Goal: Task Accomplishment & Management: Manage account settings

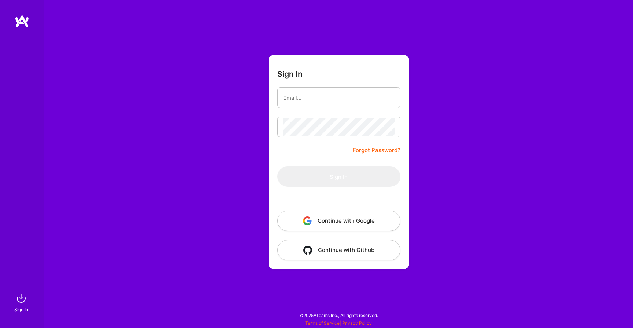
click at [326, 221] on button "Continue with Google" at bounding box center [338, 221] width 123 height 20
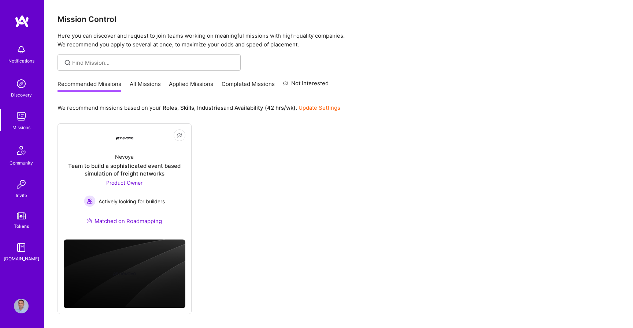
click at [19, 308] on img at bounding box center [21, 306] width 15 height 15
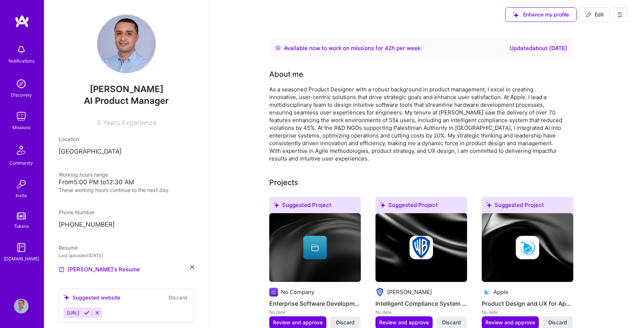
click at [23, 306] on img at bounding box center [21, 306] width 15 height 15
click at [22, 306] on img at bounding box center [21, 306] width 15 height 15
click at [23, 307] on img at bounding box center [21, 306] width 15 height 15
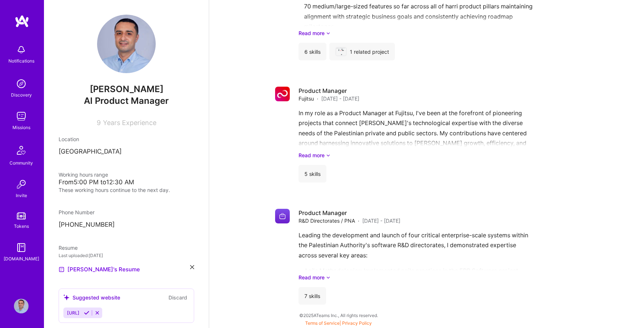
click at [19, 57] on div "Notifications" at bounding box center [21, 61] width 26 height 8
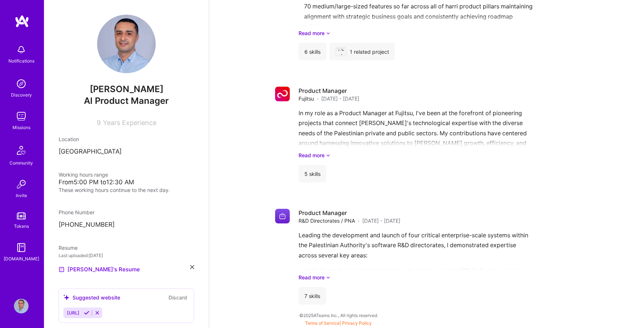
click at [25, 18] on img at bounding box center [22, 21] width 15 height 13
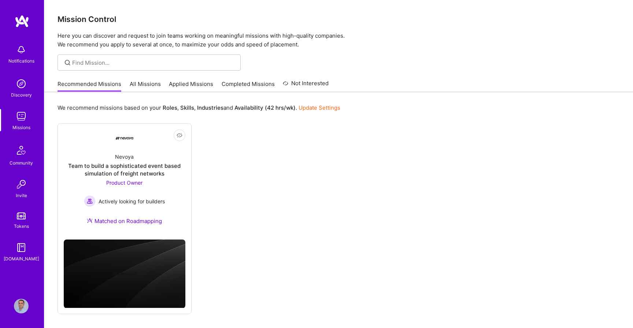
click at [140, 79] on div "Recommended Missions All Missions Applied Missions Completed Missions Not Inter…" at bounding box center [192, 84] width 271 height 16
click at [141, 85] on link "All Missions" at bounding box center [145, 86] width 31 height 12
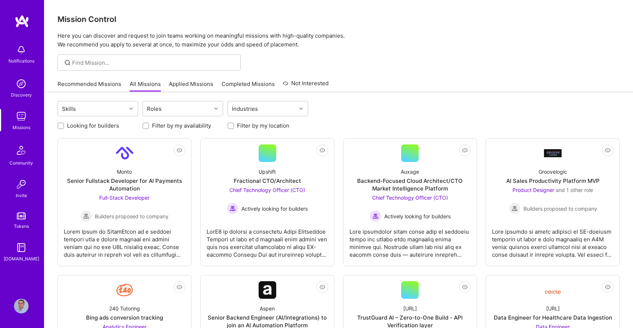
click at [179, 82] on link "Applied Missions" at bounding box center [191, 86] width 44 height 12
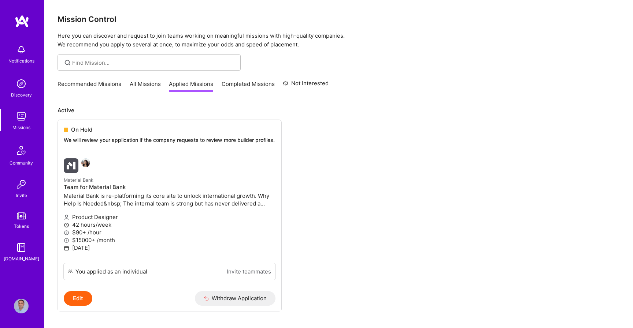
click at [237, 84] on link "Completed Missions" at bounding box center [247, 86] width 53 height 12
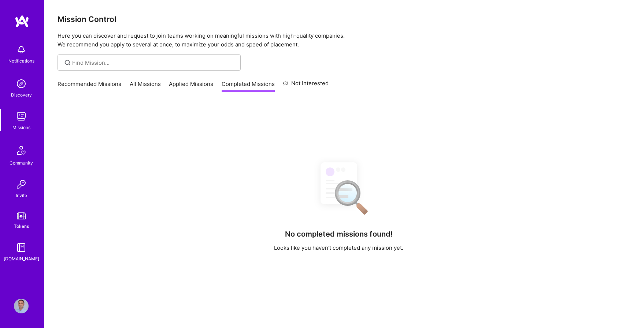
click at [86, 86] on link "Recommended Missions" at bounding box center [89, 86] width 64 height 12
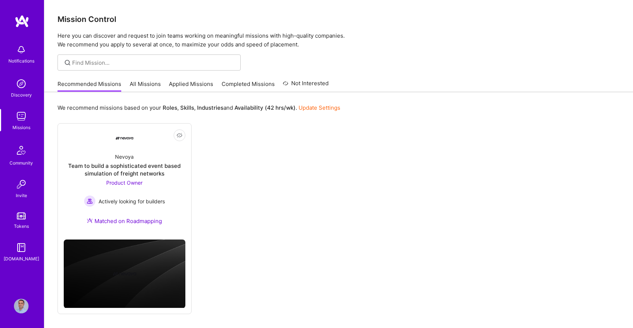
click at [18, 306] on img at bounding box center [21, 306] width 15 height 15
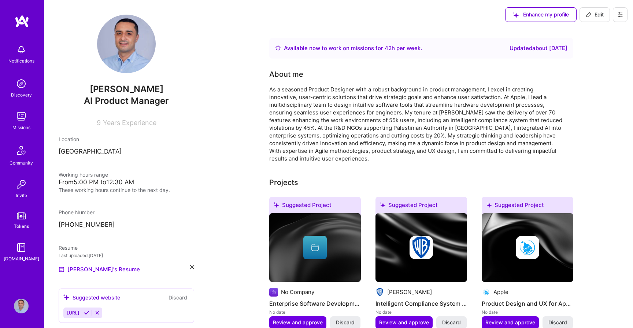
click at [617, 14] on icon at bounding box center [620, 15] width 6 height 6
click at [587, 34] on button "Settings" at bounding box center [599, 31] width 55 height 19
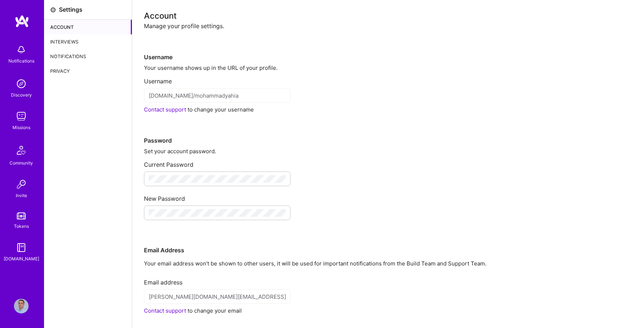
click at [65, 24] on div "Account" at bounding box center [87, 27] width 87 height 15
click at [63, 40] on div "Interviews" at bounding box center [87, 41] width 87 height 15
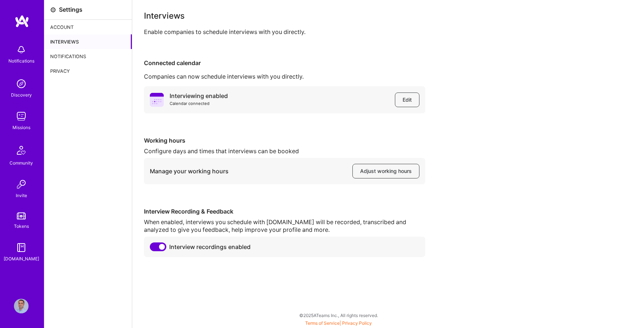
click at [66, 55] on div "Notifications" at bounding box center [87, 56] width 87 height 15
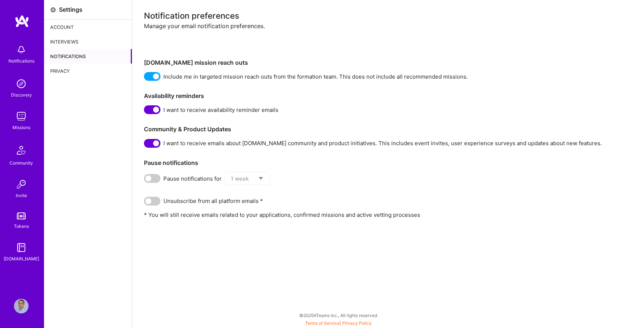
click at [63, 71] on div "Privacy" at bounding box center [87, 71] width 87 height 15
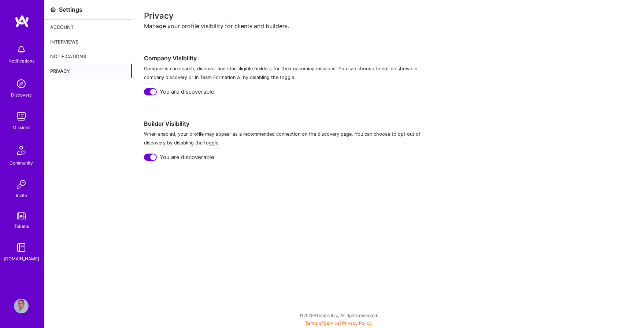
click at [74, 60] on div "Notifications" at bounding box center [87, 56] width 87 height 15
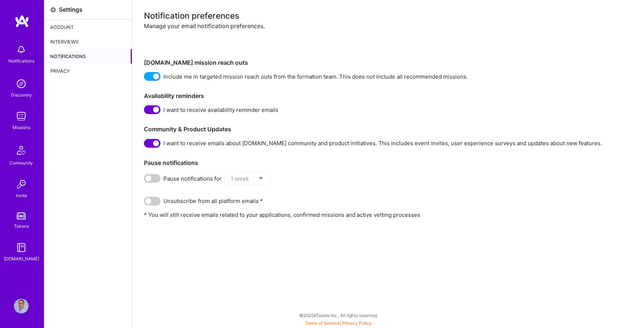
click at [65, 47] on div "Interviews" at bounding box center [87, 41] width 87 height 15
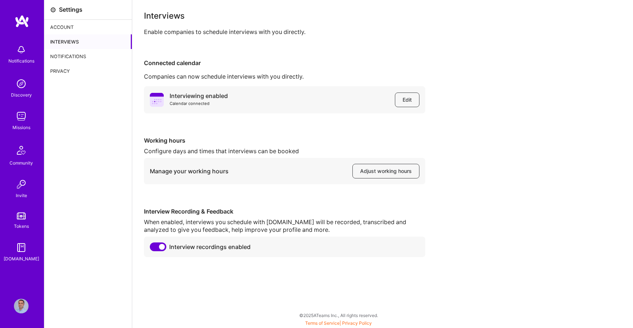
click at [64, 25] on div "Account" at bounding box center [87, 27] width 87 height 15
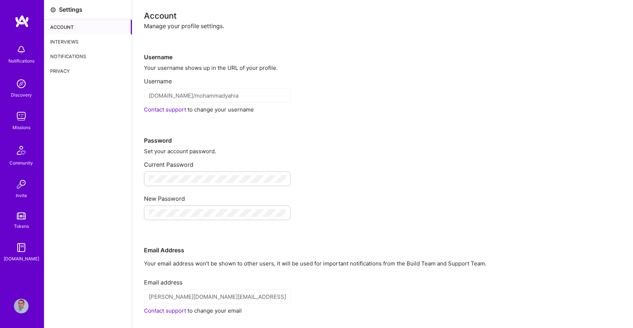
click at [64, 69] on div "Privacy" at bounding box center [87, 71] width 87 height 15
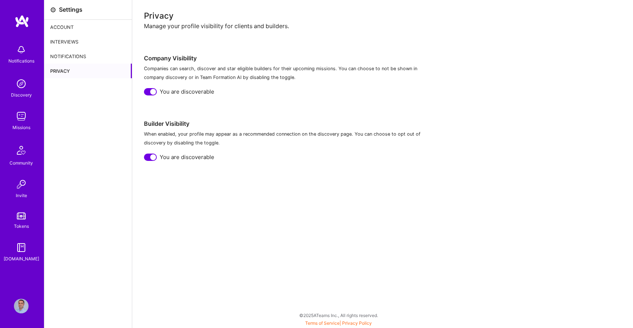
click at [64, 58] on div "Notifications" at bounding box center [87, 56] width 87 height 15
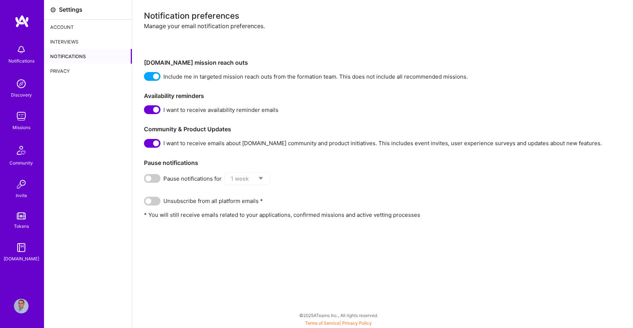
click at [63, 47] on div "Interviews" at bounding box center [87, 41] width 87 height 15
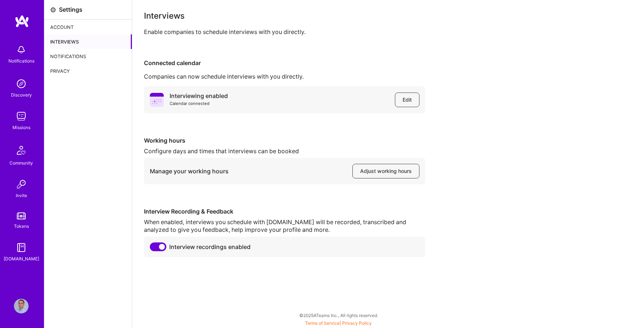
click at [65, 26] on div "Account" at bounding box center [87, 27] width 87 height 15
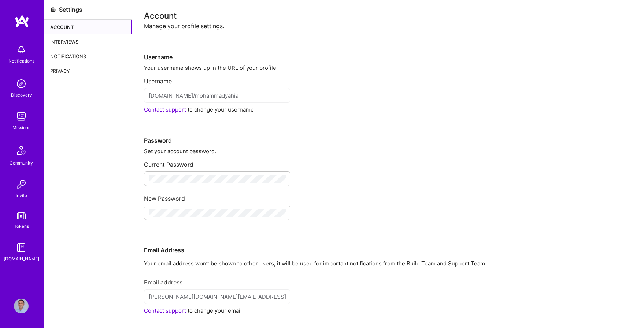
click at [57, 70] on div "Privacy" at bounding box center [87, 71] width 87 height 15
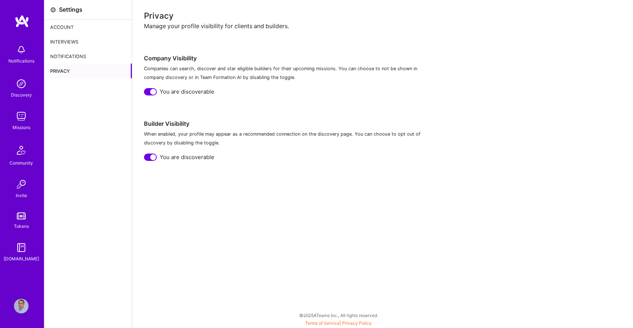
click at [58, 52] on div "Notifications" at bounding box center [87, 56] width 87 height 15
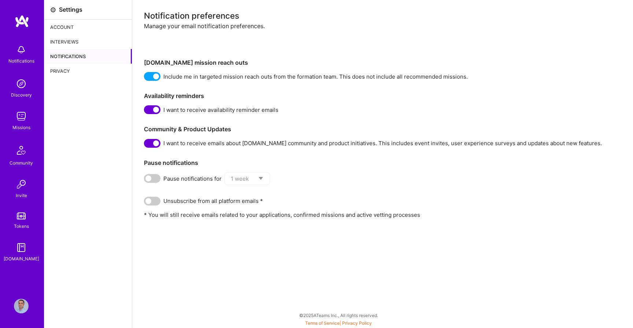
click at [62, 36] on div "Interviews" at bounding box center [87, 41] width 87 height 15
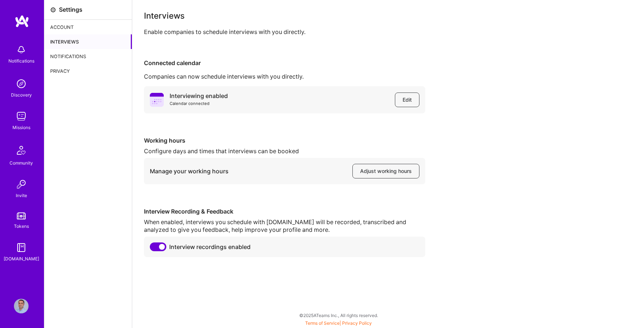
click at [62, 29] on div "Account" at bounding box center [87, 27] width 87 height 15
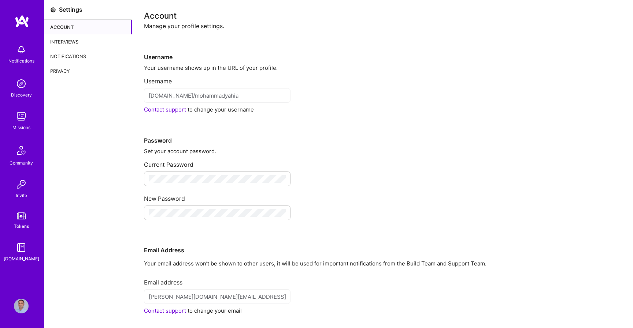
click at [63, 41] on div "Interviews" at bounding box center [87, 41] width 87 height 15
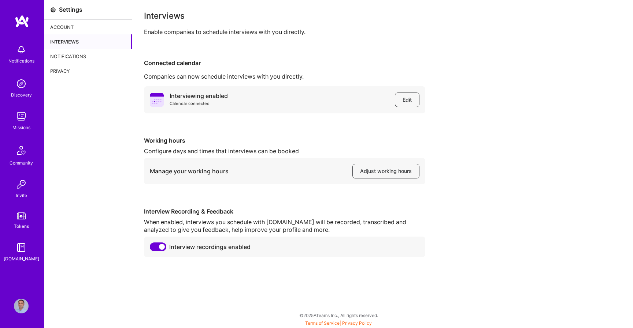
click at [61, 23] on div "Account" at bounding box center [87, 27] width 87 height 15
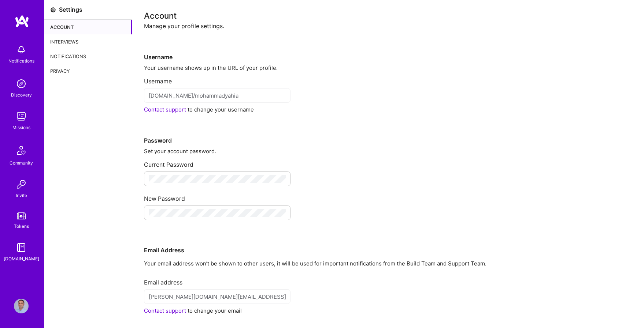
scroll to position [48, 0]
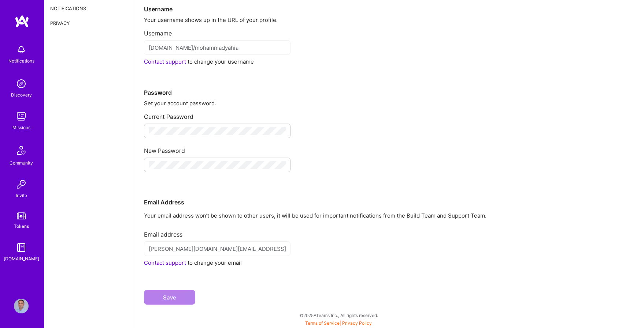
click at [23, 303] on img at bounding box center [21, 306] width 15 height 15
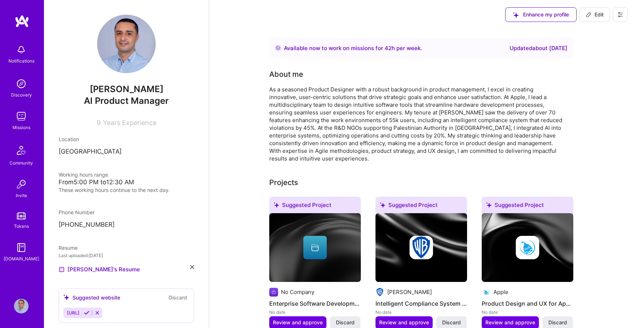
click at [591, 15] on span "Edit" at bounding box center [594, 14] width 18 height 7
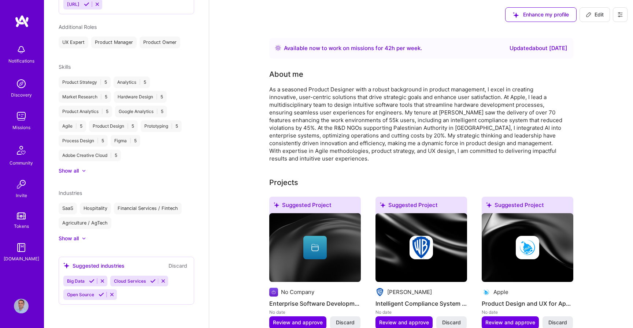
select select "PS"
select select "Right Now"
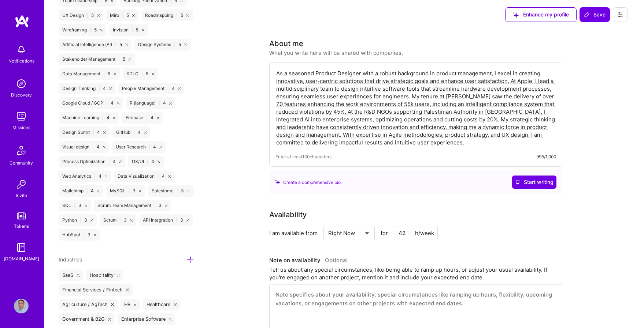
scroll to position [814, 0]
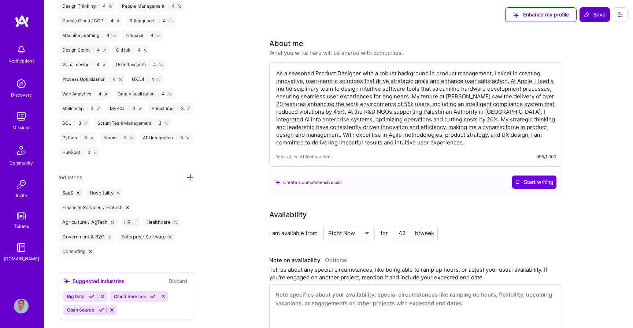
click at [595, 10] on button "Save" at bounding box center [594, 14] width 30 height 15
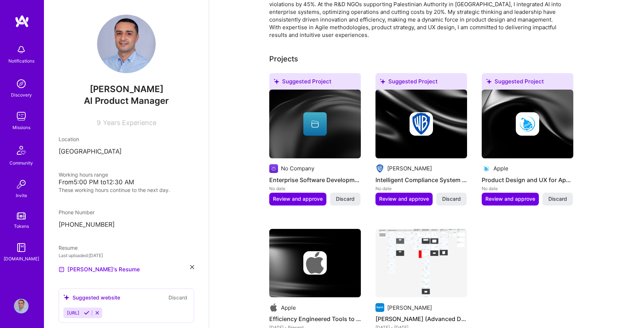
scroll to position [0, 0]
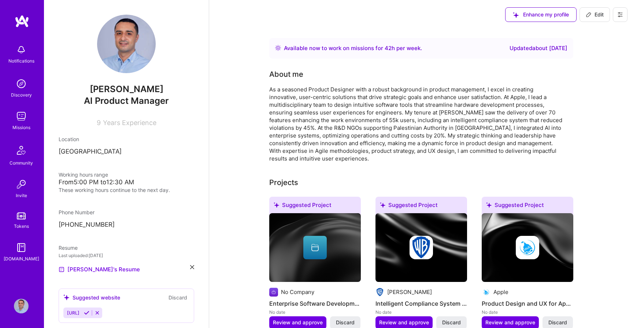
click at [620, 20] on button at bounding box center [619, 14] width 15 height 15
click at [609, 54] on button "Payment method" at bounding box center [599, 50] width 55 height 19
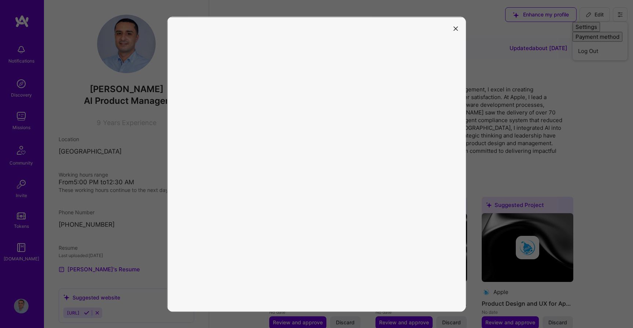
click at [453, 27] on icon "modal" at bounding box center [455, 29] width 4 height 4
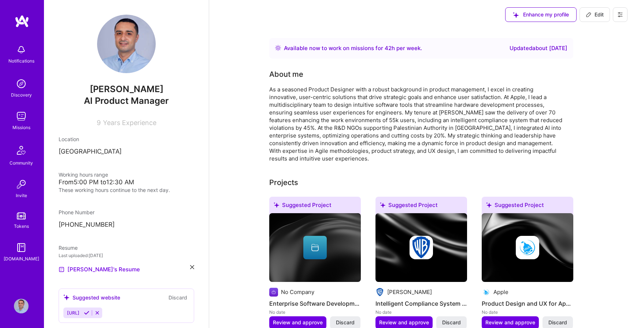
click at [621, 16] on icon at bounding box center [620, 15] width 6 height 6
click at [592, 36] on button "Settings" at bounding box center [599, 31] width 55 height 19
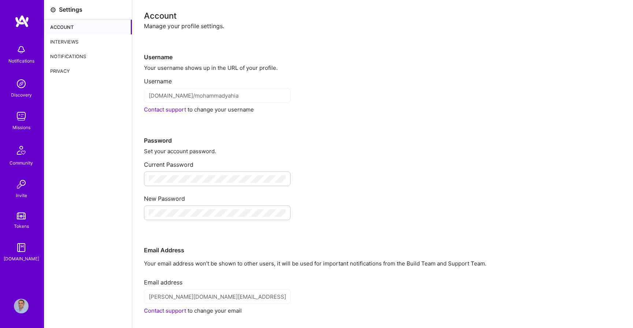
click at [60, 73] on div "Privacy" at bounding box center [87, 71] width 87 height 15
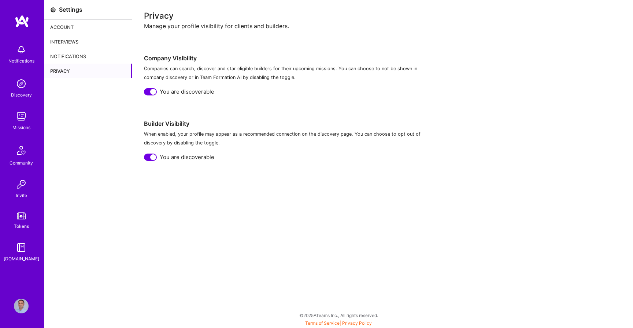
click at [69, 59] on div "Notifications" at bounding box center [87, 56] width 87 height 15
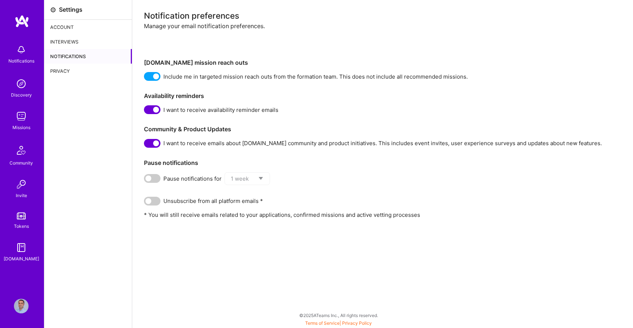
click at [68, 40] on div "Interviews" at bounding box center [87, 41] width 87 height 15
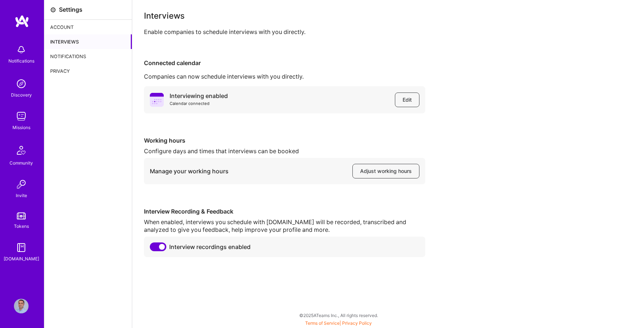
click at [68, 40] on div "Interviews" at bounding box center [87, 41] width 87 height 15
click at [57, 30] on div "Account" at bounding box center [87, 27] width 87 height 15
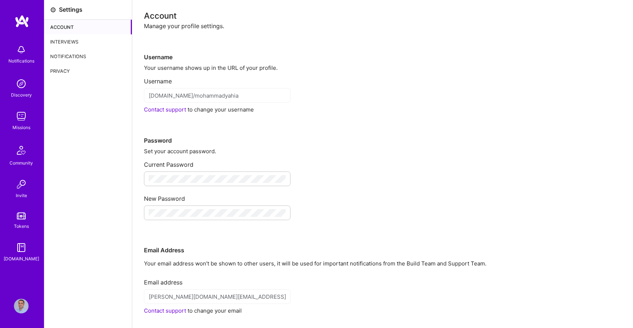
scroll to position [48, 0]
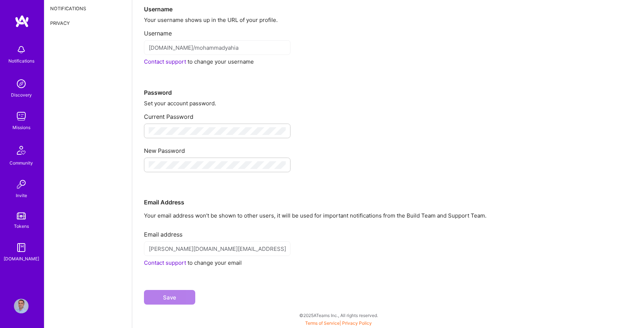
click at [21, 249] on img at bounding box center [21, 247] width 15 height 15
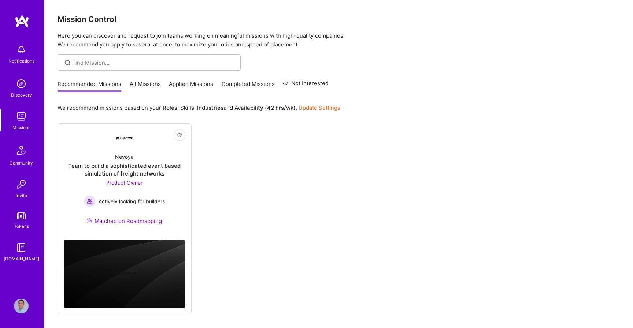
click at [24, 20] on img at bounding box center [22, 21] width 15 height 13
click at [20, 309] on img at bounding box center [21, 306] width 15 height 15
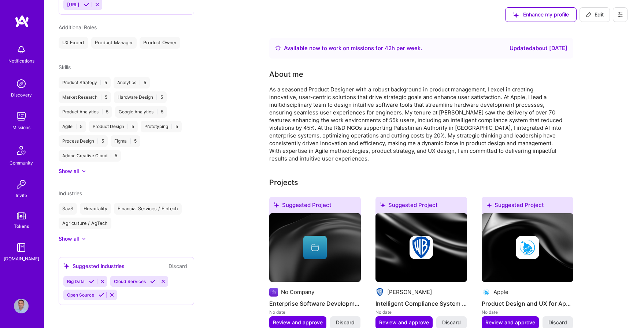
click at [621, 16] on icon at bounding box center [620, 14] width 4 height 4
click at [587, 36] on button "Settings" at bounding box center [599, 31] width 55 height 19
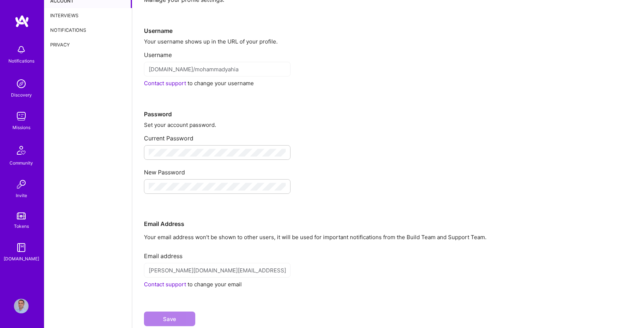
scroll to position [29, 0]
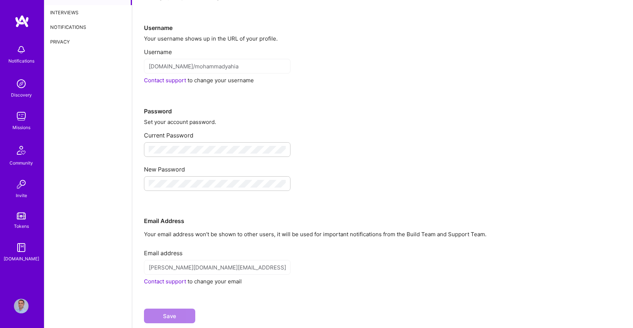
click at [225, 234] on p "Your email address won’t be shown to other users, it will be used for important…" at bounding box center [382, 235] width 477 height 8
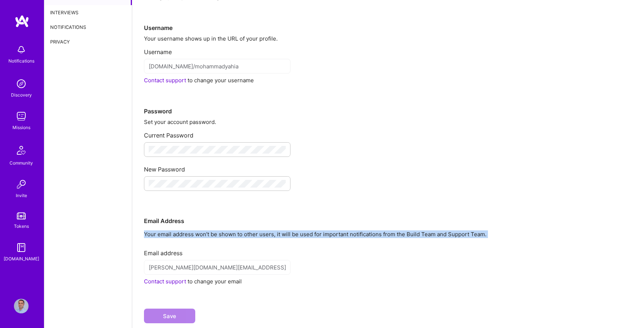
click at [361, 126] on div "Current Password" at bounding box center [382, 133] width 477 height 14
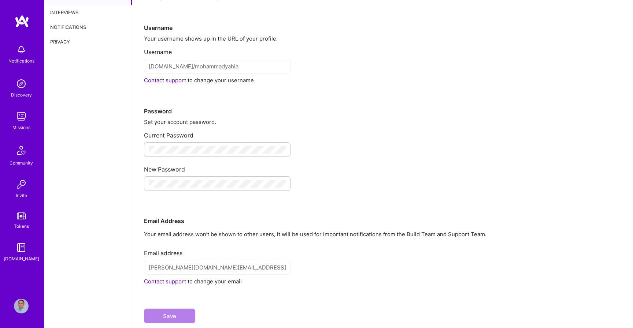
scroll to position [0, 0]
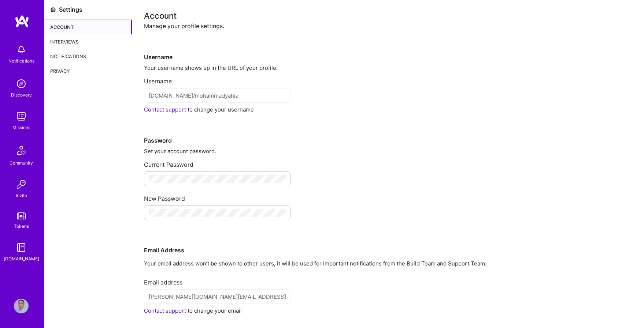
click at [55, 38] on div "Interviews" at bounding box center [87, 41] width 87 height 15
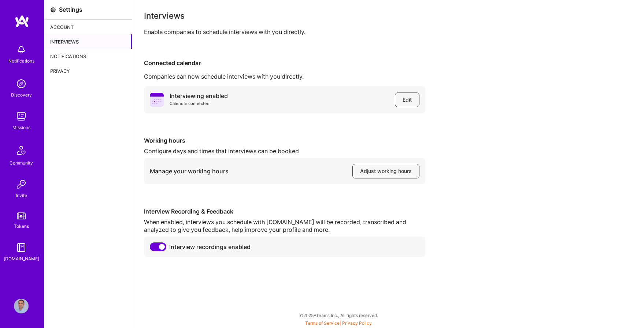
click at [70, 55] on div "Notifications" at bounding box center [87, 56] width 87 height 15
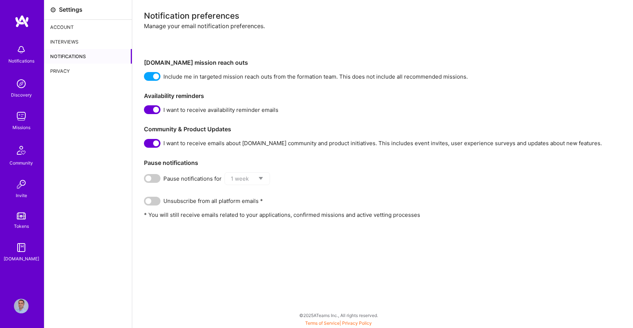
click at [64, 70] on div "Privacy" at bounding box center [87, 71] width 87 height 15
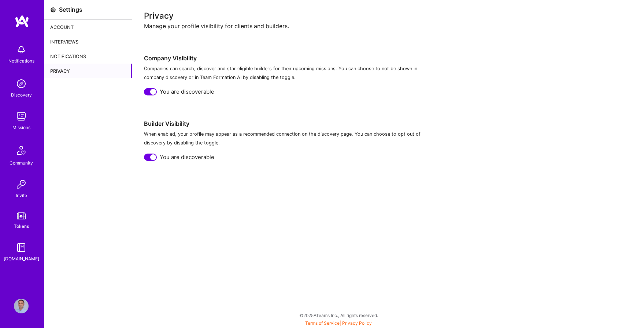
click at [27, 55] on img at bounding box center [21, 49] width 15 height 15
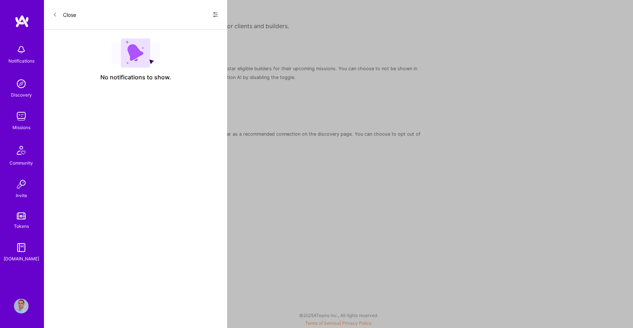
click at [345, 102] on div "Notifications Discovery Missions Community Invite Tokens A.Guide Profile Close …" at bounding box center [316, 162] width 633 height 325
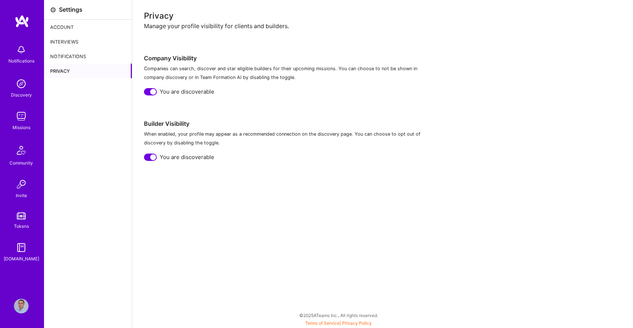
click at [18, 86] on img at bounding box center [21, 84] width 15 height 15
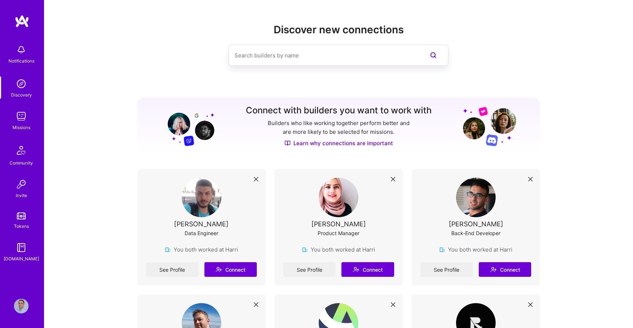
click at [275, 59] on input at bounding box center [323, 55] width 179 height 19
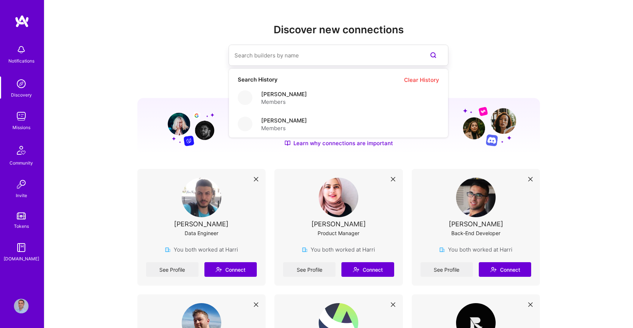
click at [153, 32] on h2 "Discover new connections" at bounding box center [338, 30] width 403 height 12
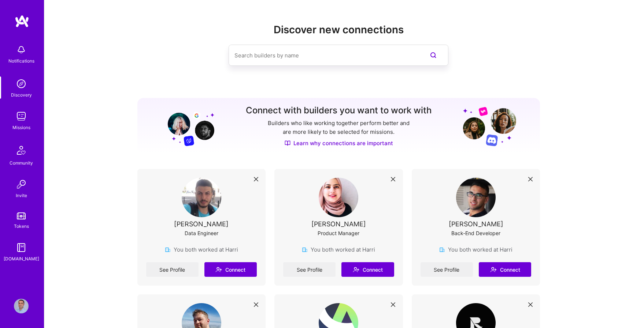
click at [23, 187] on img at bounding box center [21, 184] width 15 height 15
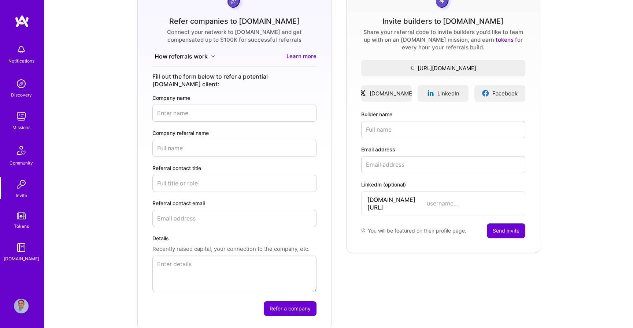
scroll to position [108, 0]
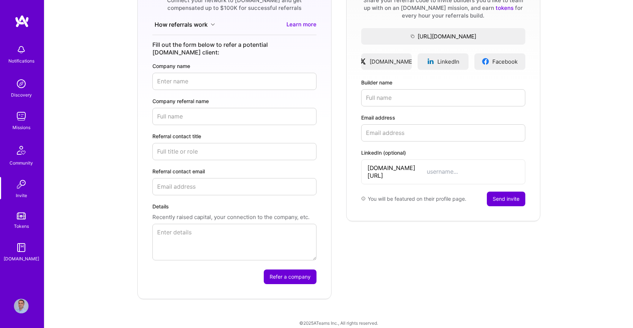
click at [21, 219] on img at bounding box center [21, 216] width 9 height 7
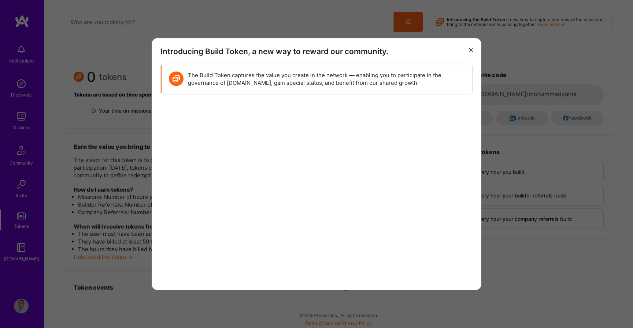
click at [470, 48] on icon "modal" at bounding box center [471, 50] width 4 height 4
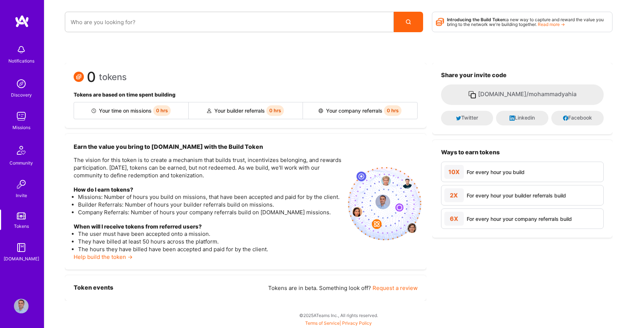
click at [20, 246] on img at bounding box center [21, 247] width 15 height 15
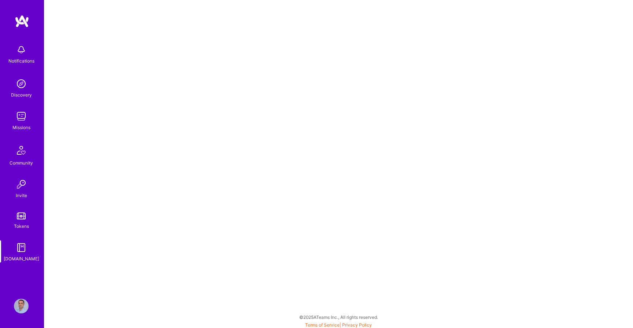
scroll to position [2, 0]
click at [23, 303] on img at bounding box center [21, 306] width 15 height 15
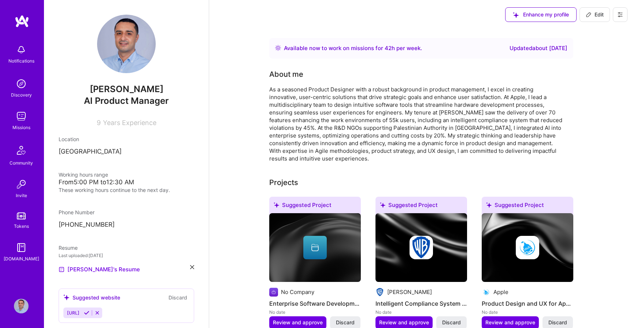
click at [25, 15] on img at bounding box center [22, 21] width 15 height 13
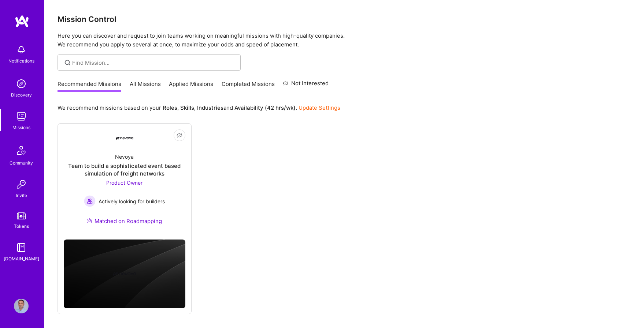
scroll to position [27, 0]
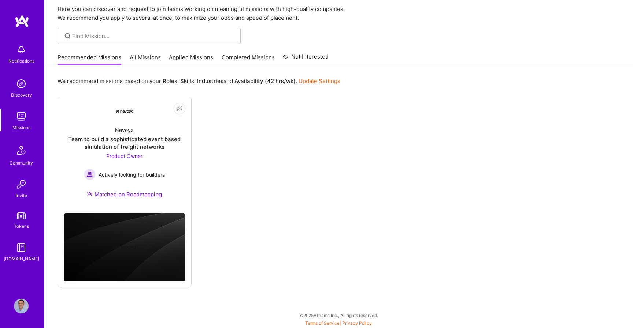
click at [356, 323] on link "Privacy Policy" at bounding box center [357, 323] width 30 height 5
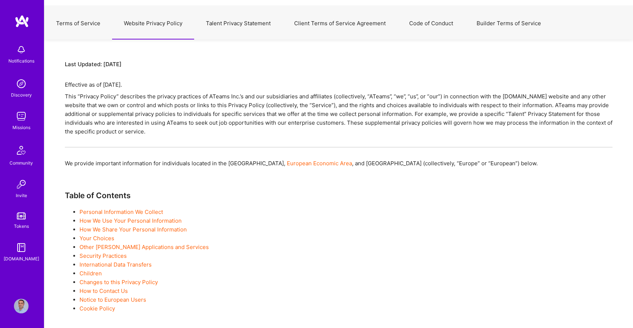
click at [131, 214] on link "Personal Information We Collect" at bounding box center [120, 212] width 83 height 7
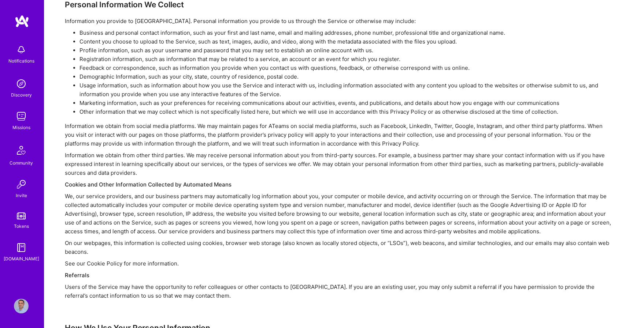
click at [135, 38] on li "Content you choose to upload to the Service, such as text, images, audio, and v…" at bounding box center [345, 41] width 533 height 9
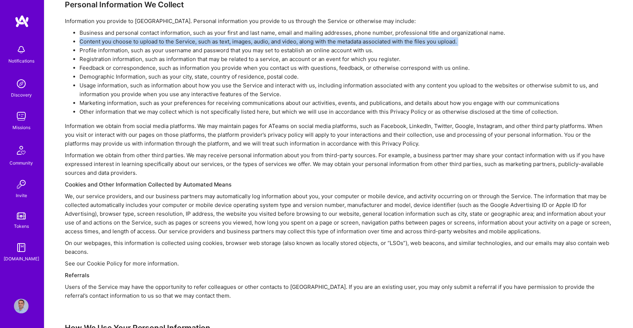
click at [133, 32] on li "Business and personal contact information, such as your first and last name, em…" at bounding box center [345, 33] width 533 height 9
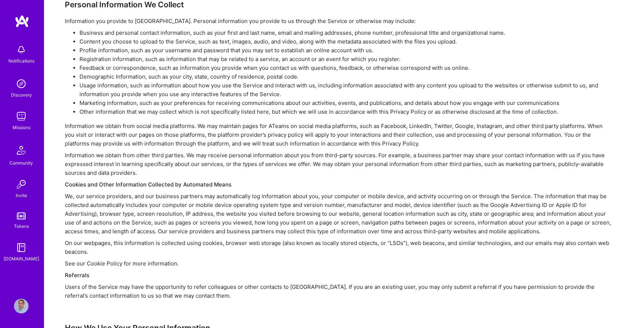
click at [133, 32] on li "Business and personal contact information, such as your first and last name, em…" at bounding box center [345, 33] width 533 height 9
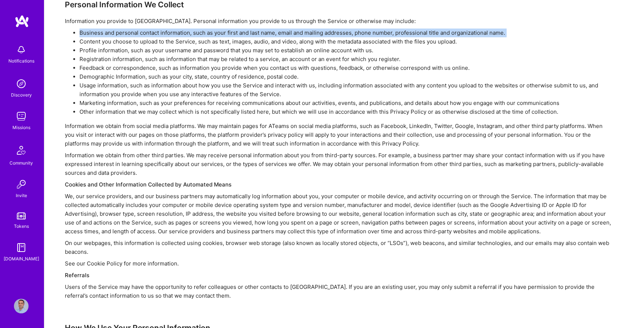
click at [115, 41] on li "Content you choose to upload to the Service, such as text, images, audio, and v…" at bounding box center [345, 41] width 533 height 9
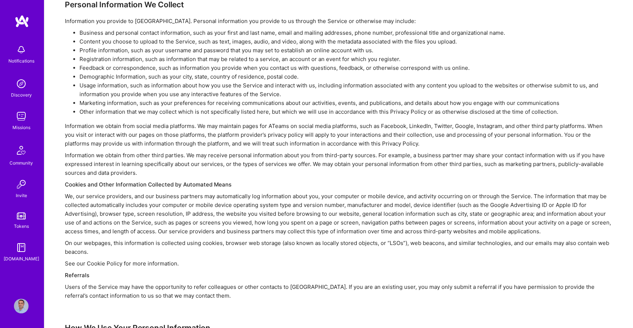
click at [115, 41] on li "Content you choose to upload to the Service, such as text, images, audio, and v…" at bounding box center [345, 41] width 533 height 9
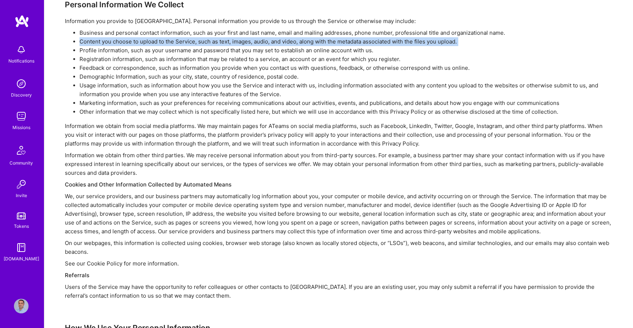
click at [110, 52] on li "Profile information, such as your username and password that you may set to est…" at bounding box center [345, 50] width 533 height 9
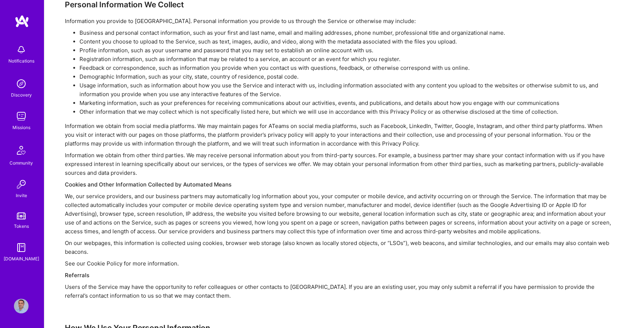
click at [110, 52] on li "Profile information, such as your username and password that you may set to est…" at bounding box center [345, 50] width 533 height 9
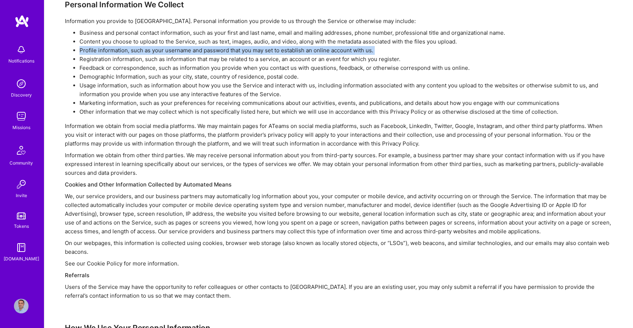
click at [113, 61] on li "Registration information, such as information that may be related to a service,…" at bounding box center [345, 59] width 533 height 9
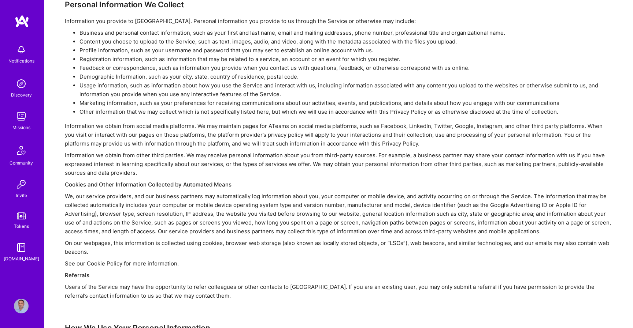
click at [113, 61] on li "Registration information, such as information that may be related to a service,…" at bounding box center [345, 59] width 533 height 9
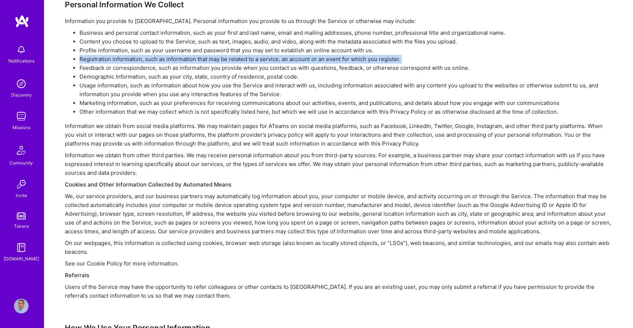
click at [110, 70] on li "Feedback or correspondence, such as information you provide when you contact us…" at bounding box center [345, 68] width 533 height 9
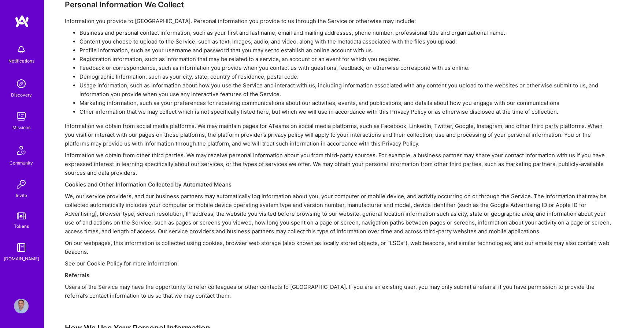
click at [110, 70] on li "Feedback or correspondence, such as information you provide when you contact us…" at bounding box center [345, 68] width 533 height 9
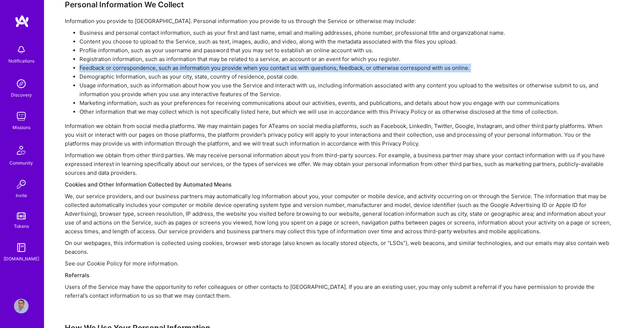
click at [109, 82] on li "Usage information, such as information about how you use the Service and intera…" at bounding box center [345, 90] width 533 height 18
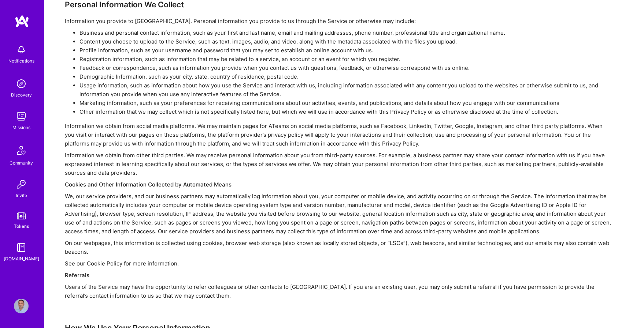
click at [109, 82] on li "Usage information, such as information about how you use the Service and intera…" at bounding box center [345, 90] width 533 height 18
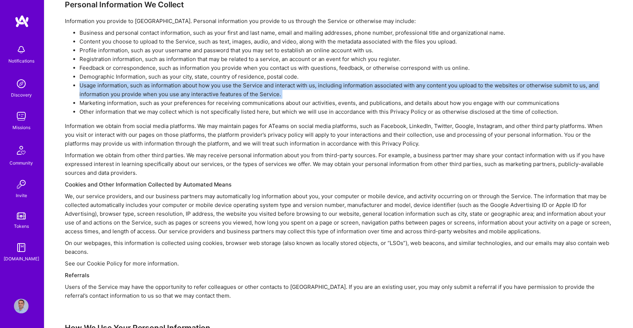
click at [113, 78] on li "Demographic Information, such as your city, state, country of residence, postal…" at bounding box center [345, 76] width 533 height 9
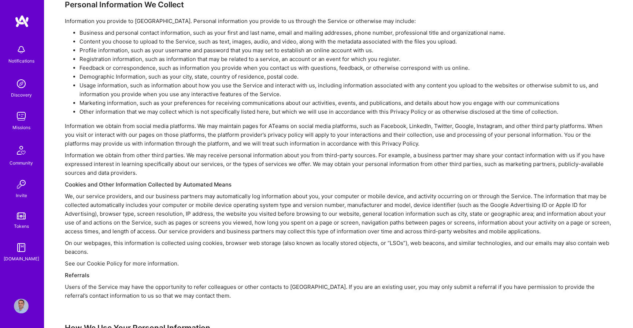
click at [113, 78] on li "Demographic Information, such as your city, state, country of residence, postal…" at bounding box center [345, 76] width 533 height 9
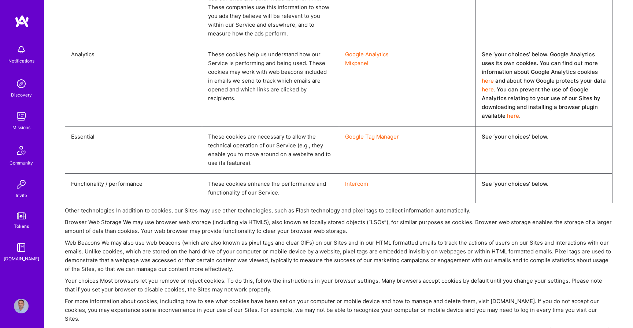
scroll to position [2664, 0]
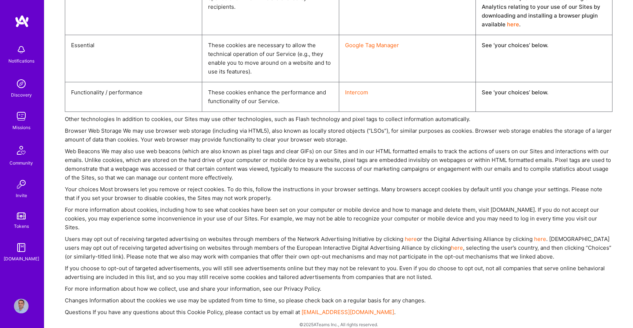
click at [22, 306] on img at bounding box center [21, 306] width 15 height 15
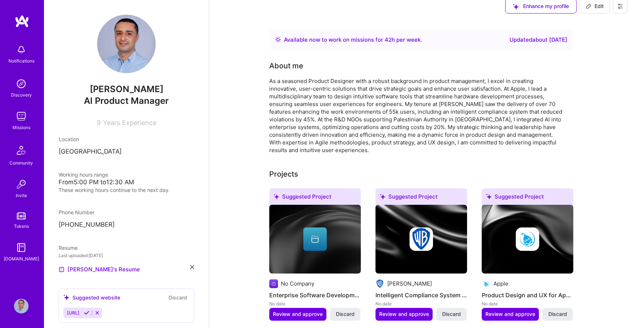
click at [131, 38] on img at bounding box center [126, 44] width 59 height 59
click at [127, 95] on div "AI Product Manager" at bounding box center [126, 101] width 135 height 12
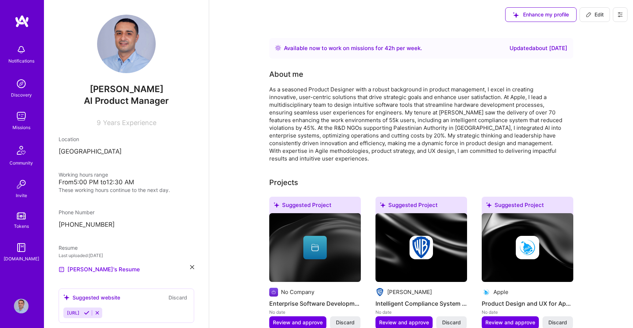
click at [599, 14] on span "Edit" at bounding box center [594, 14] width 18 height 7
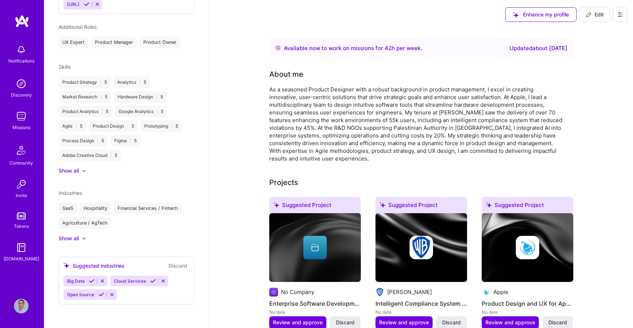
select select "PS"
select select "Right Now"
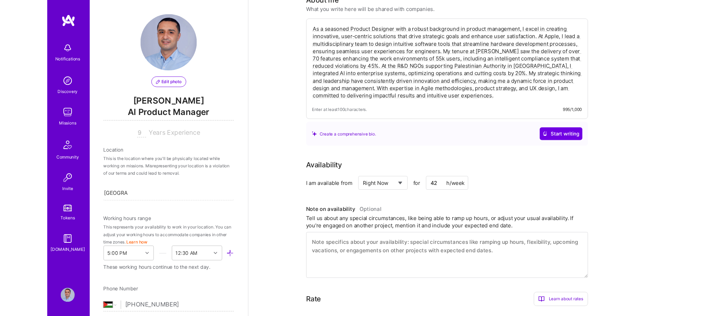
scroll to position [0, 0]
